Goal: Task Accomplishment & Management: Use online tool/utility

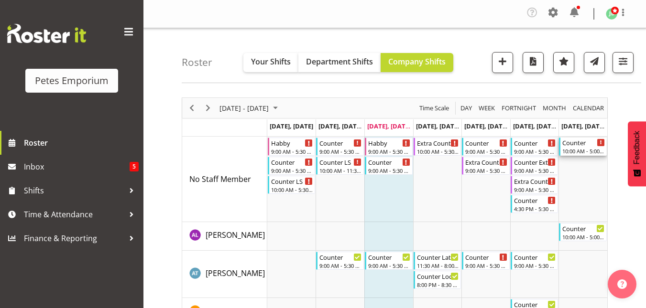
click at [582, 148] on div "10:00 AM - 5:00 PM" at bounding box center [583, 151] width 43 height 8
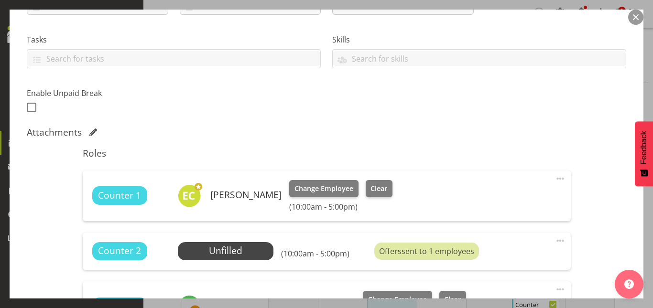
scroll to position [189, 0]
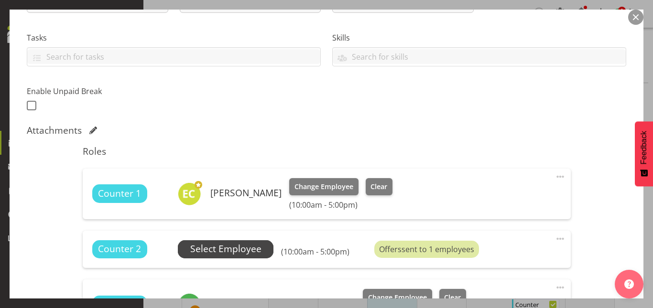
click at [244, 244] on span "Select Employee" at bounding box center [225, 249] width 71 height 14
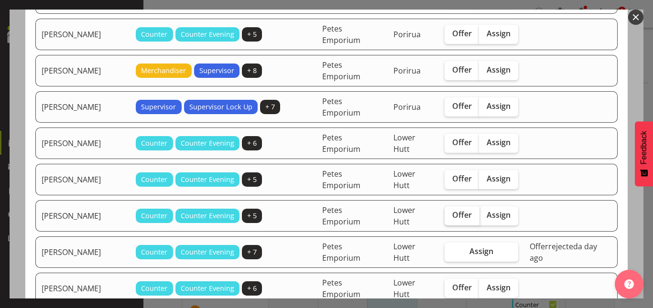
scroll to position [179, 0]
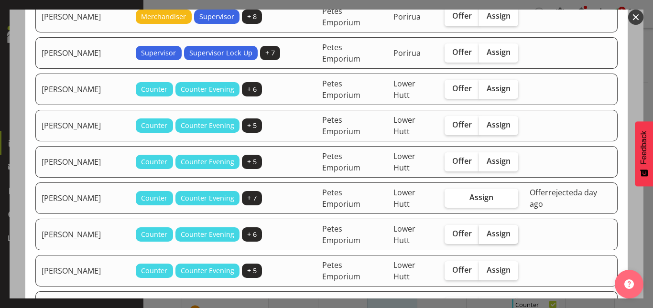
click at [491, 233] on span "Assign" at bounding box center [499, 234] width 24 height 10
click at [485, 233] on input "Assign" at bounding box center [482, 234] width 6 height 6
checkbox input "true"
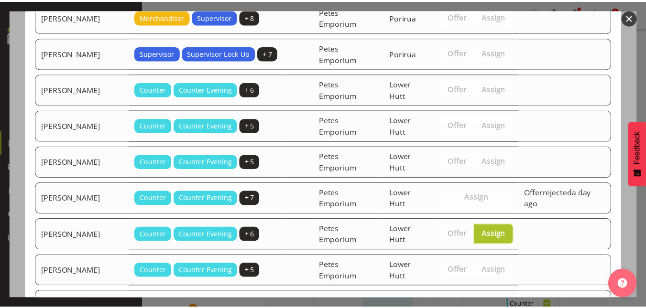
scroll to position [456, 0]
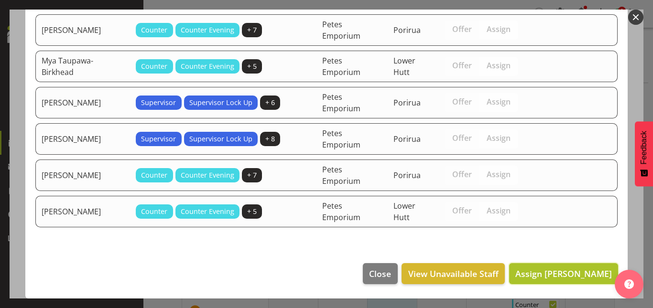
click at [521, 271] on span "Assign [PERSON_NAME]" at bounding box center [563, 273] width 97 height 11
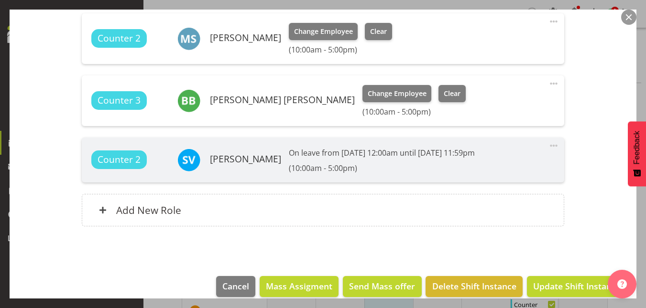
scroll to position [419, 0]
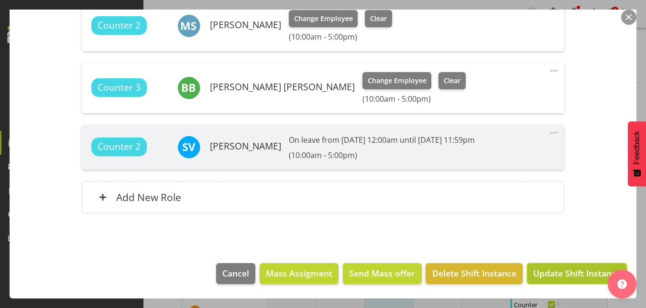
click at [570, 284] on button "Update Shift Instance" at bounding box center [577, 273] width 100 height 21
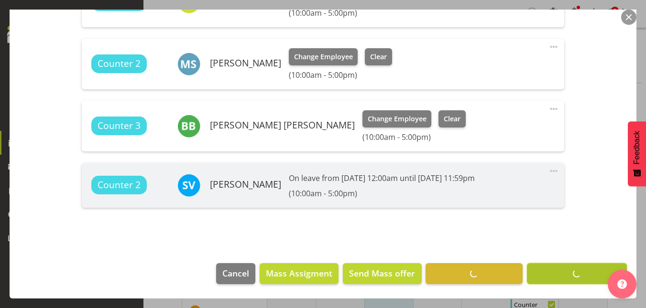
scroll to position [381, 0]
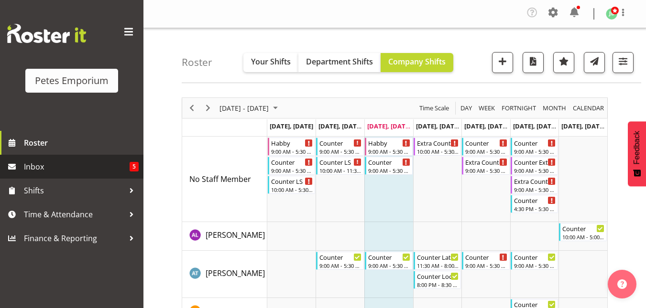
click at [44, 162] on span "Inbox" at bounding box center [77, 167] width 106 height 14
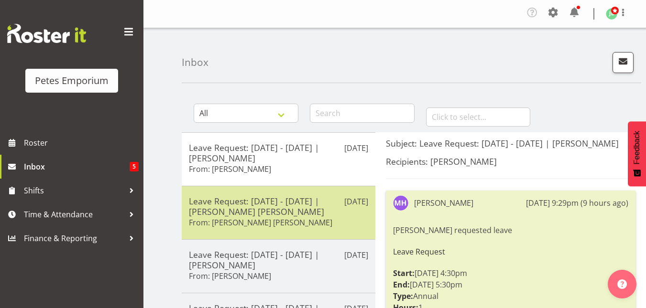
click at [298, 215] on h5 "Leave Request: [DATE] - [DATE] | [PERSON_NAME] [PERSON_NAME]" at bounding box center [278, 206] width 179 height 21
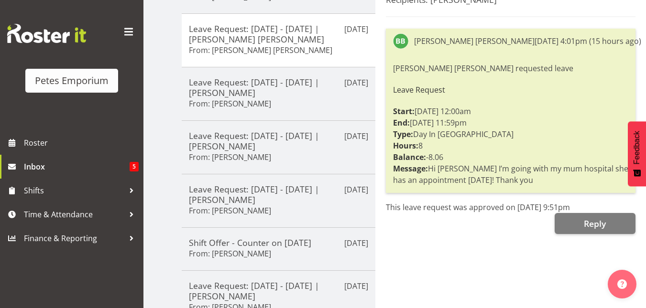
scroll to position [173, 0]
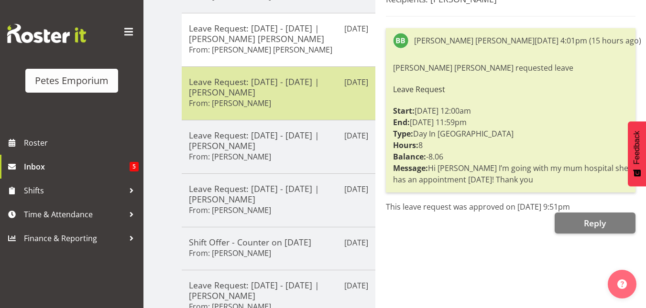
click at [272, 87] on h5 "Leave Request: 30/08/25 - 30/08/25 | Mackenzie Angus" at bounding box center [278, 86] width 179 height 21
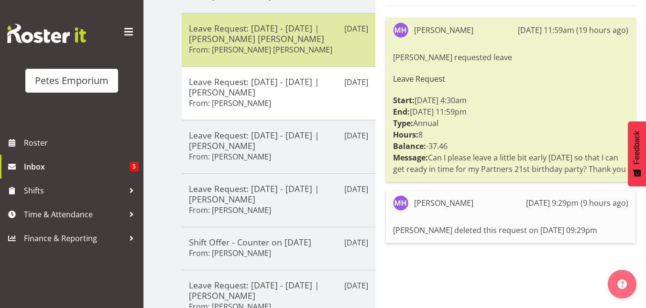
click at [271, 38] on h5 "Leave Request: 29/08/25 - 29/08/25 | Beena Beena" at bounding box center [278, 33] width 179 height 21
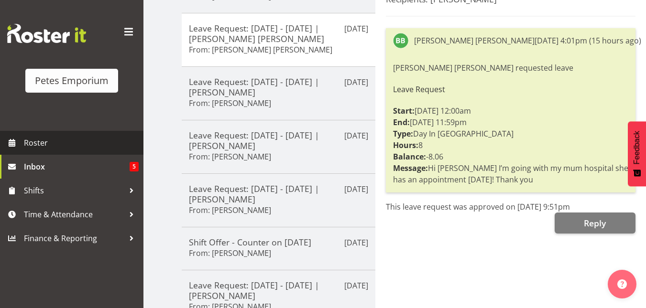
click at [38, 146] on span "Roster" at bounding box center [81, 143] width 115 height 14
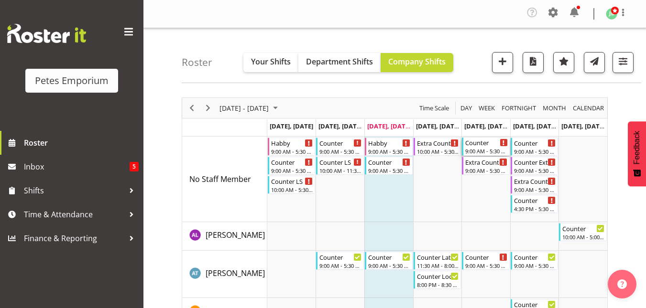
click at [478, 147] on div "Counter" at bounding box center [486, 143] width 43 height 10
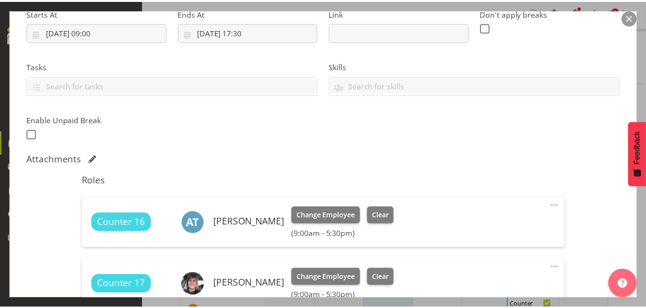
scroll to position [159, 0]
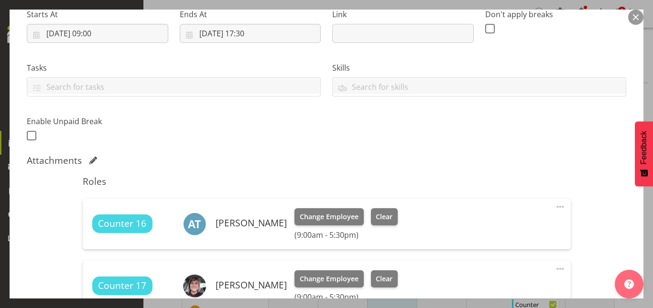
click at [635, 18] on button "button" at bounding box center [635, 17] width 15 height 15
